Goal: Navigation & Orientation: Understand site structure

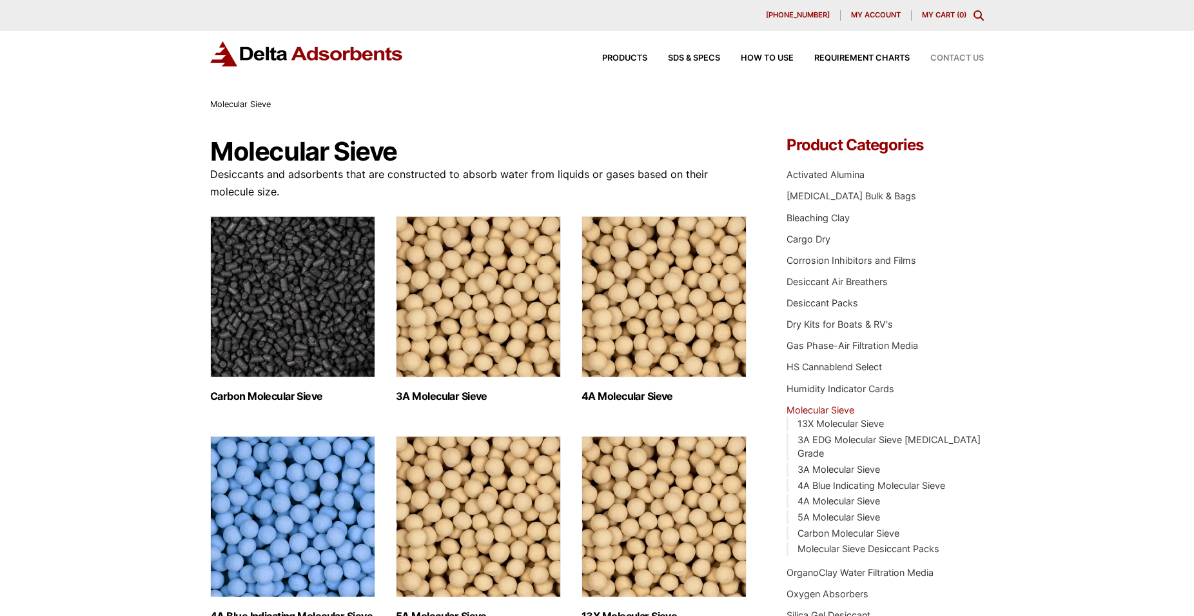
click at [956, 56] on span "Contact Us" at bounding box center [958, 58] width 54 height 8
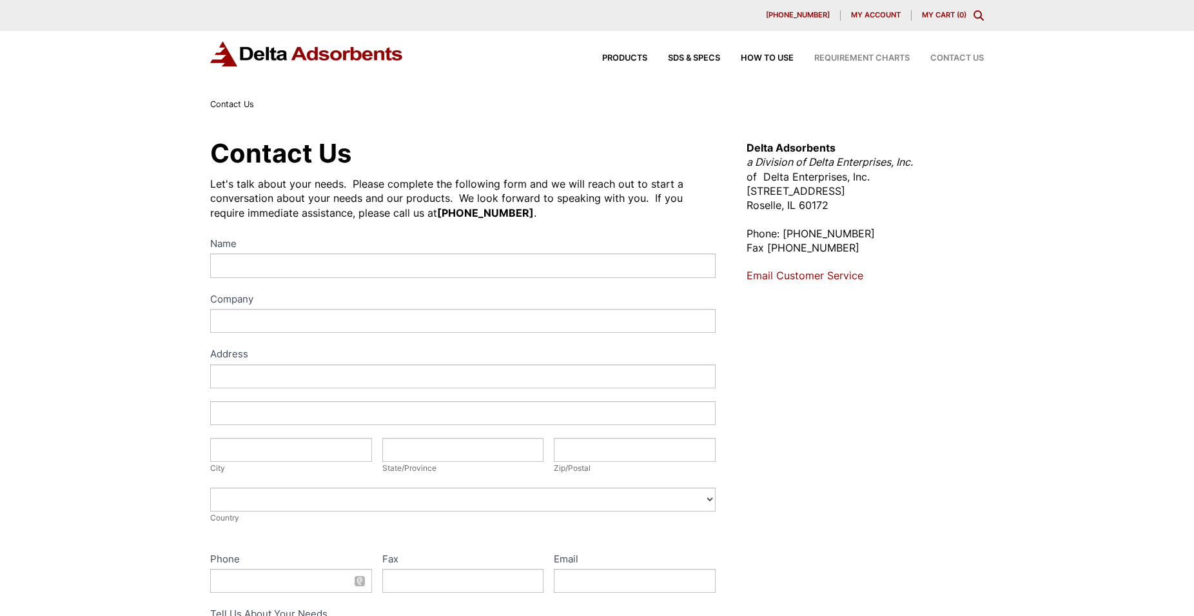
click at [876, 57] on span "Requirement Charts" at bounding box center [861, 58] width 95 height 8
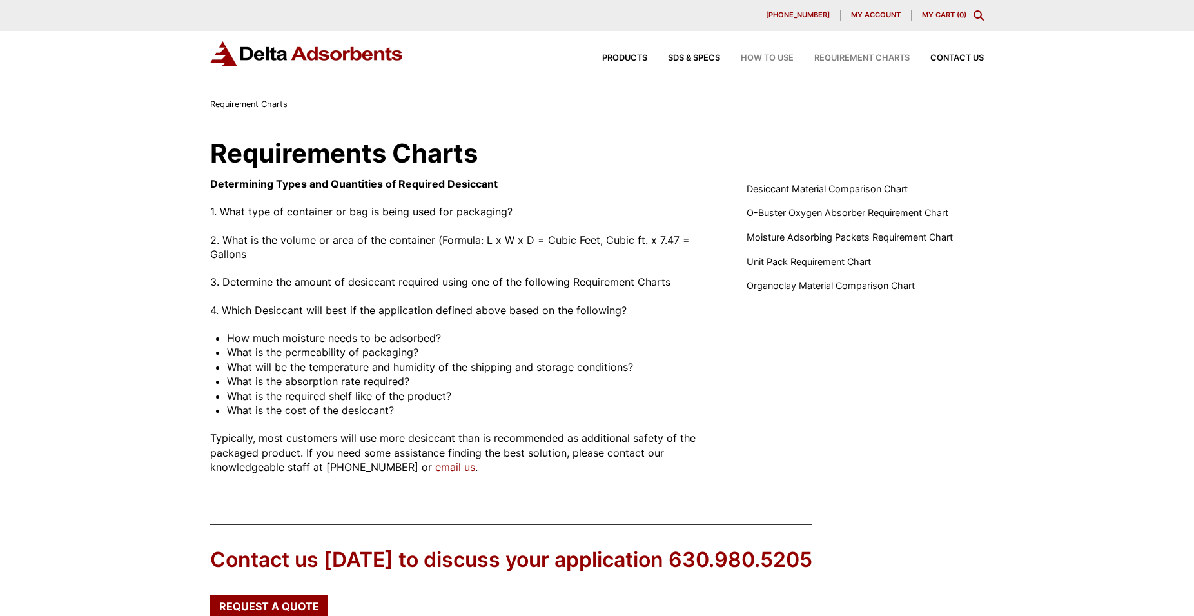
click at [767, 57] on span "How to Use" at bounding box center [767, 58] width 53 height 8
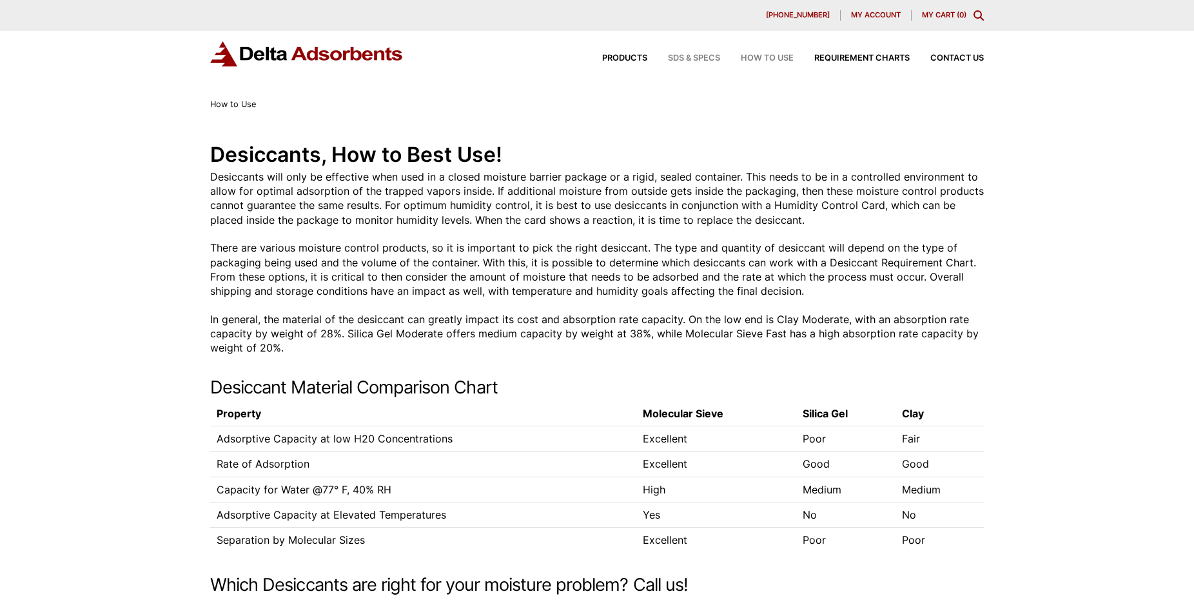
click at [698, 60] on span "SDS & SPECS" at bounding box center [694, 58] width 52 height 8
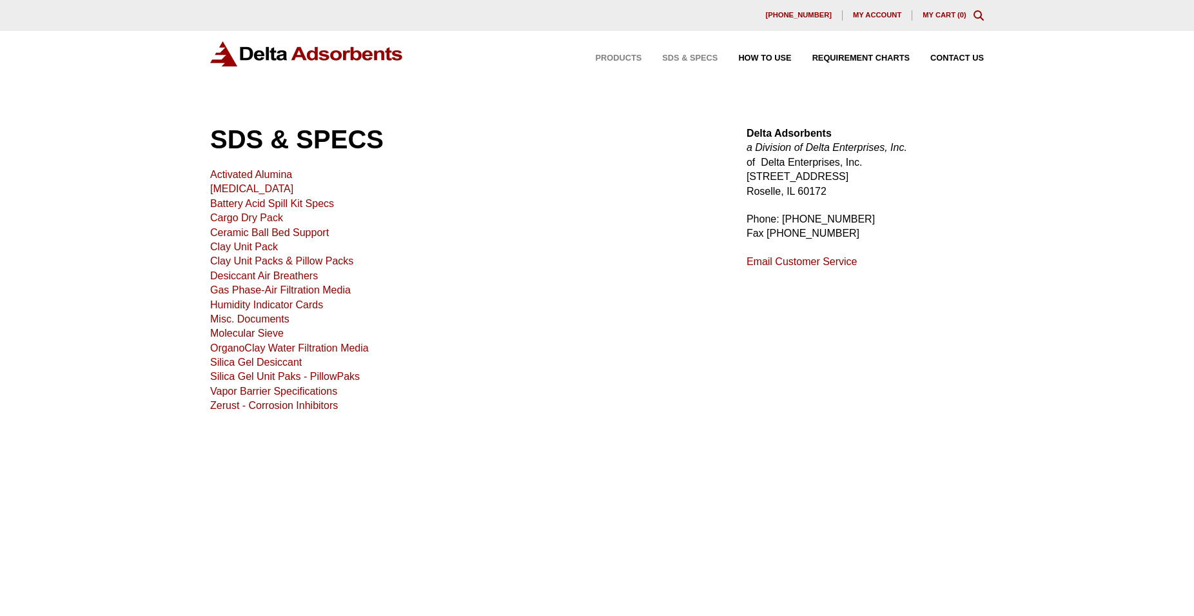
click at [628, 56] on span "Products" at bounding box center [619, 58] width 46 height 8
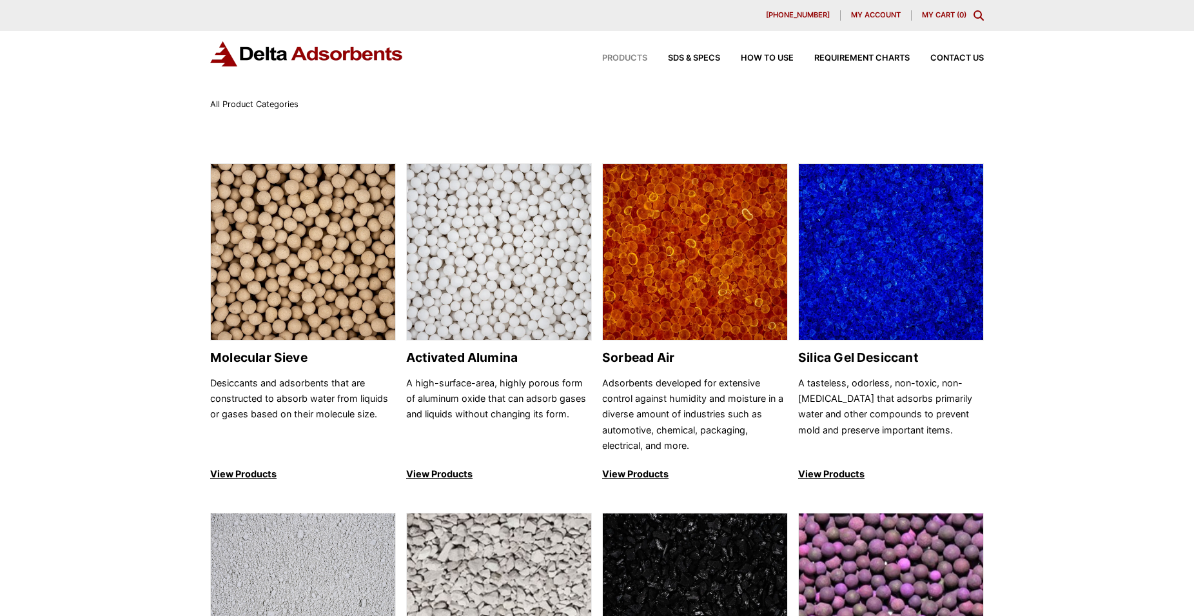
click at [858, 15] on span "My account" at bounding box center [876, 15] width 50 height 7
